Goal: Information Seeking & Learning: Learn about a topic

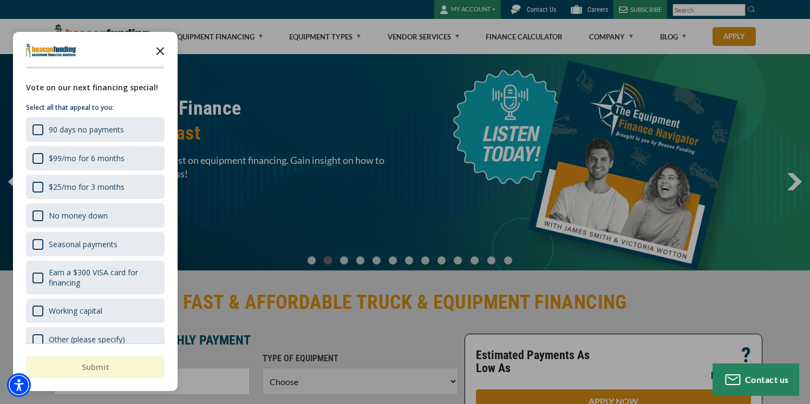
click at [157, 51] on icon "Close the survey" at bounding box center [160, 51] width 22 height 22
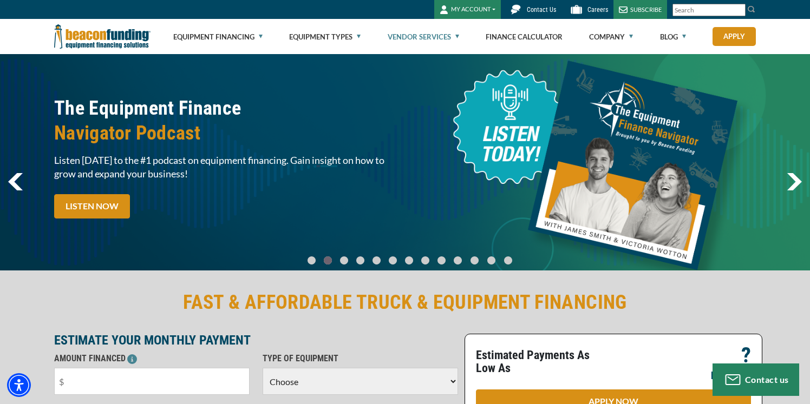
click at [416, 43] on link "Vendor Services" at bounding box center [423, 36] width 71 height 35
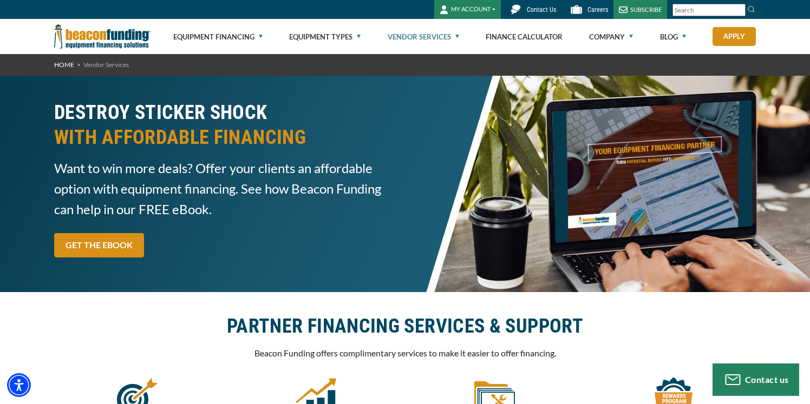
click at [432, 32] on link "Vendor Services" at bounding box center [423, 36] width 71 height 35
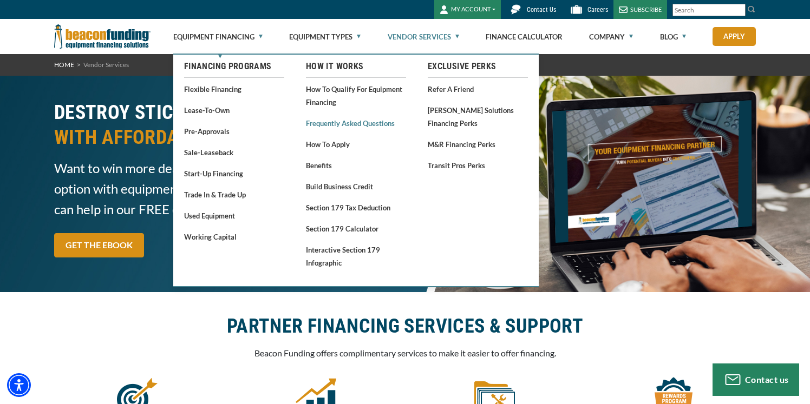
click at [328, 122] on link "Frequently Asked Questions" at bounding box center [356, 123] width 100 height 14
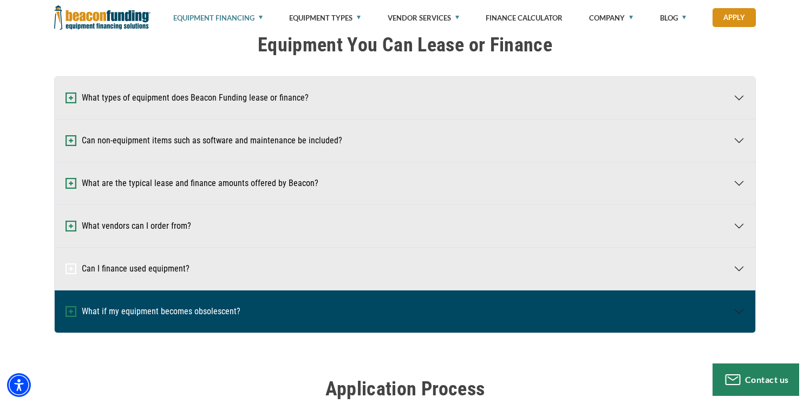
scroll to position [140, 0]
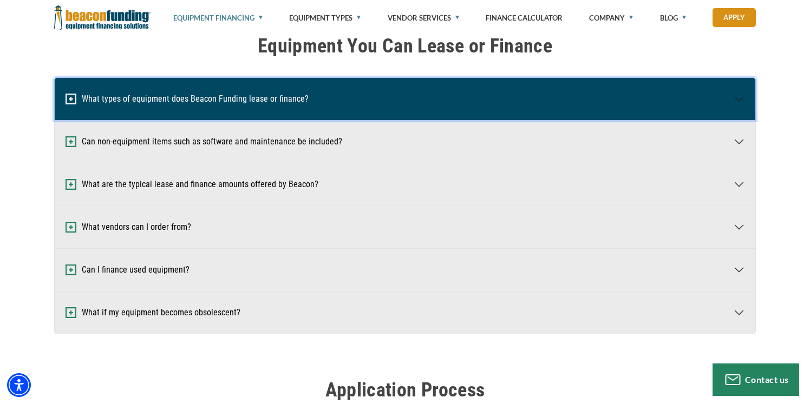
click at [240, 104] on button "What types of equipment does Beacon Funding lease or finance?" at bounding box center [405, 99] width 700 height 42
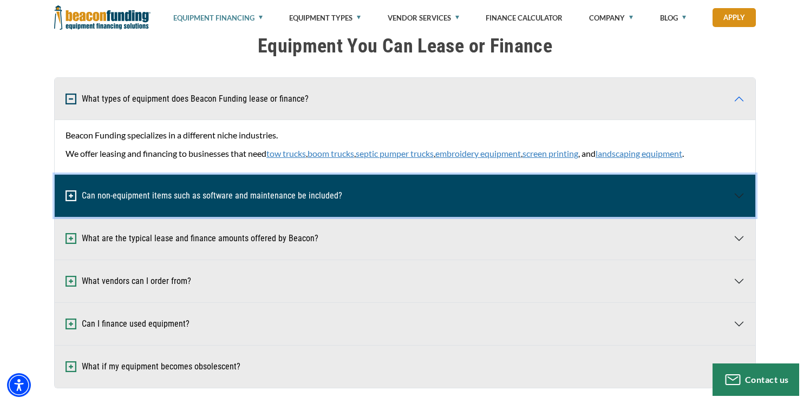
click at [228, 200] on button "Can non-equipment items such as software and maintenance be included?" at bounding box center [405, 196] width 700 height 42
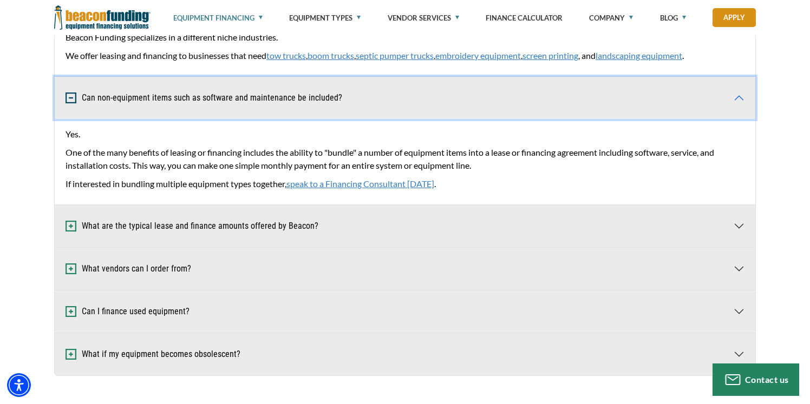
scroll to position [246, 0]
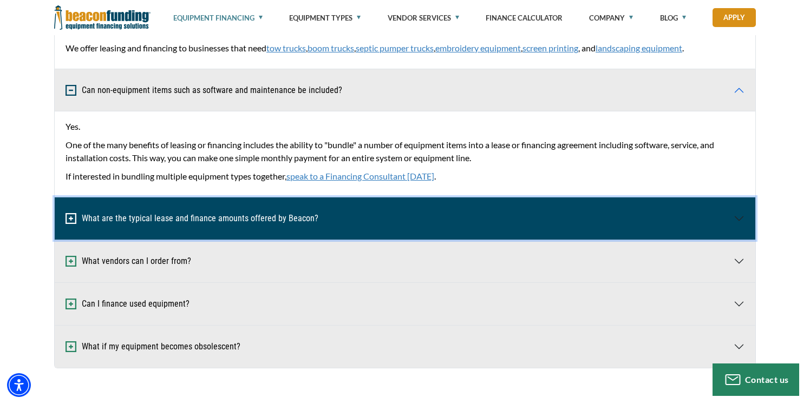
click at [222, 223] on button "What are the typical lease and finance amounts offered by Beacon?" at bounding box center [405, 219] width 700 height 42
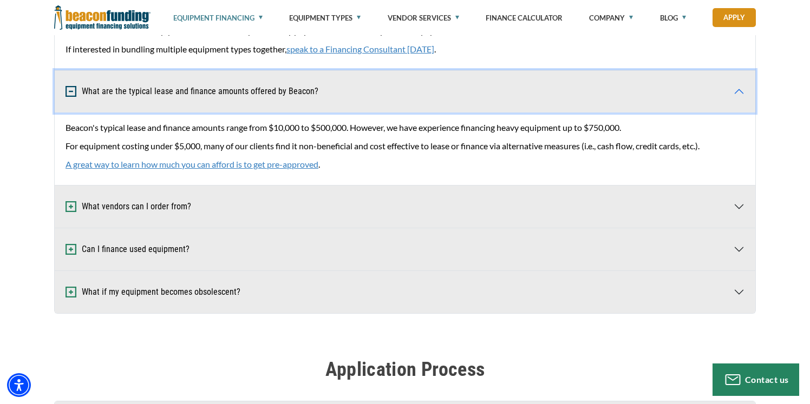
scroll to position [379, 0]
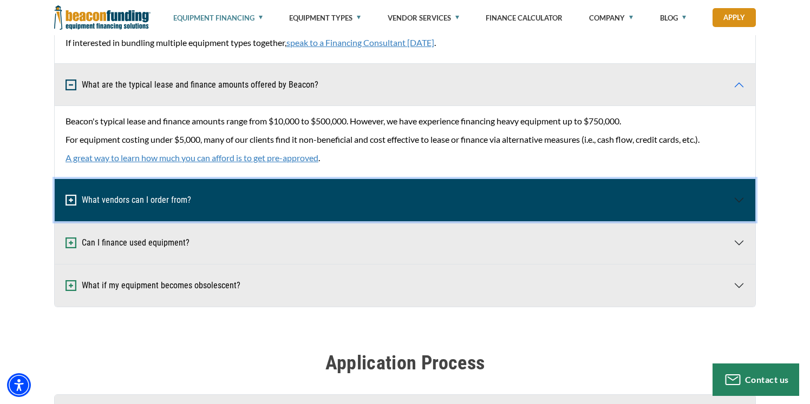
click at [225, 194] on button "What vendors can I order from?" at bounding box center [405, 200] width 700 height 42
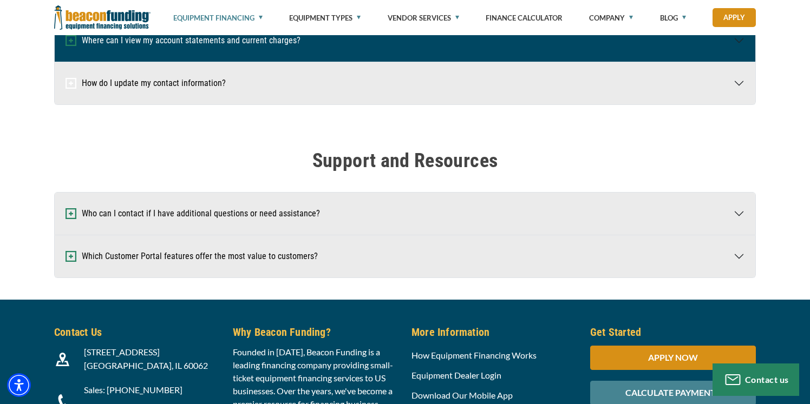
scroll to position [2308, 0]
